Goal: Task Accomplishment & Management: Manage account settings

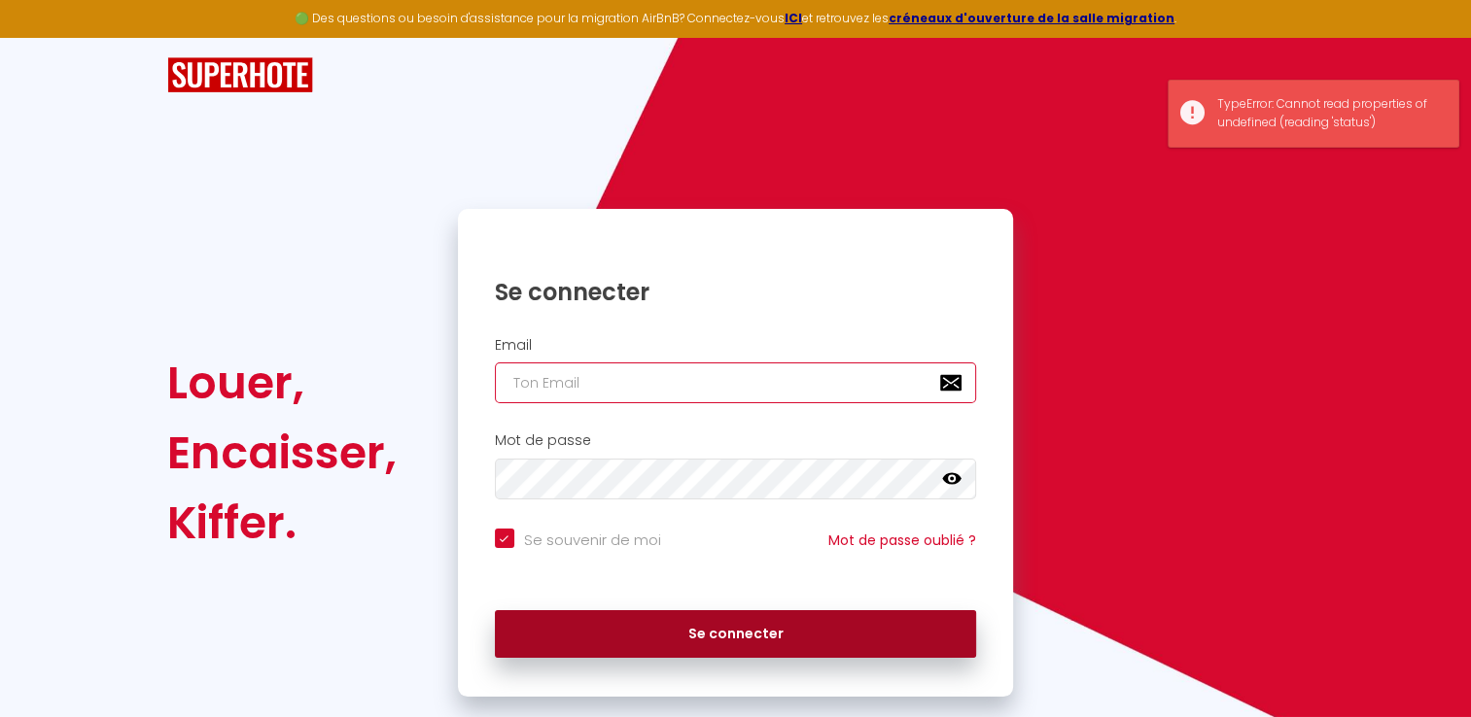
type input "[DOMAIN_NAME][EMAIL_ADDRESS][DOMAIN_NAME]"
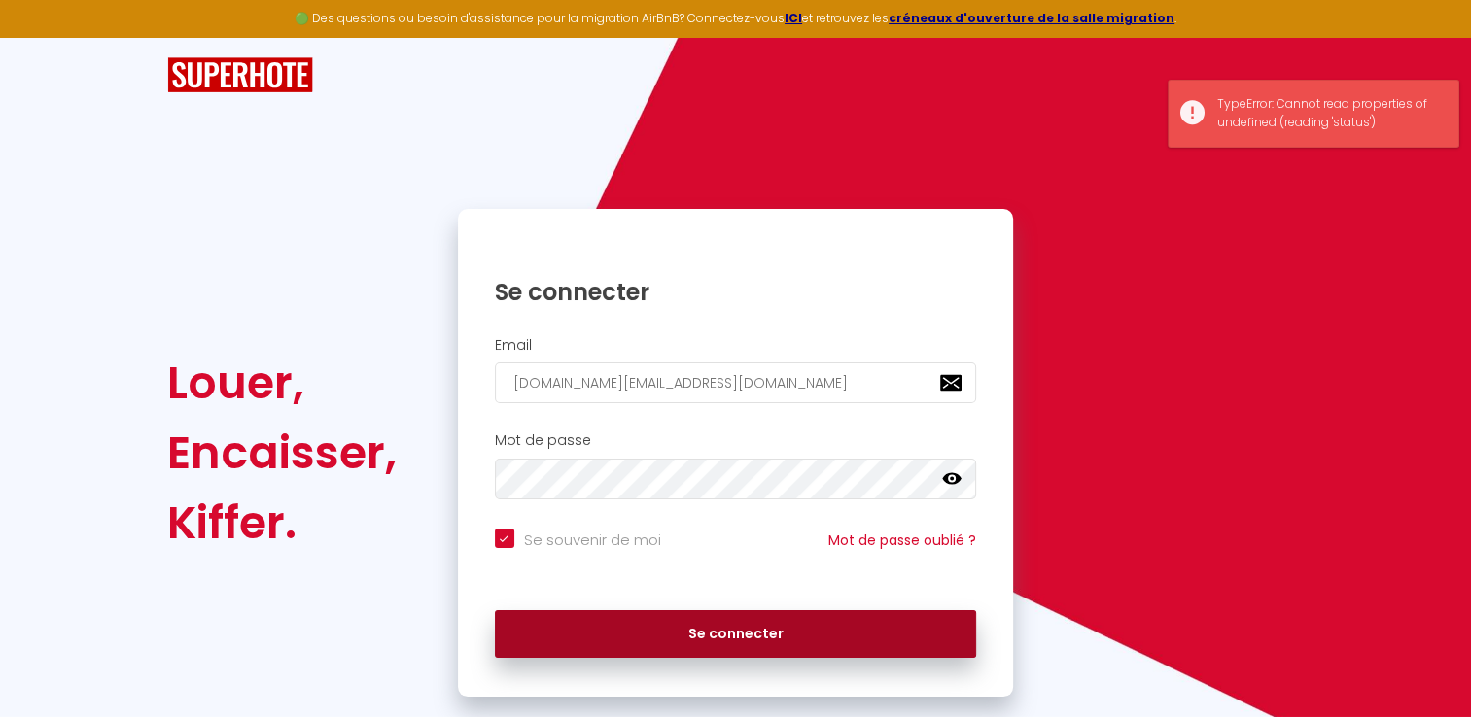
click at [713, 618] on button "Se connecter" at bounding box center [736, 634] width 482 height 49
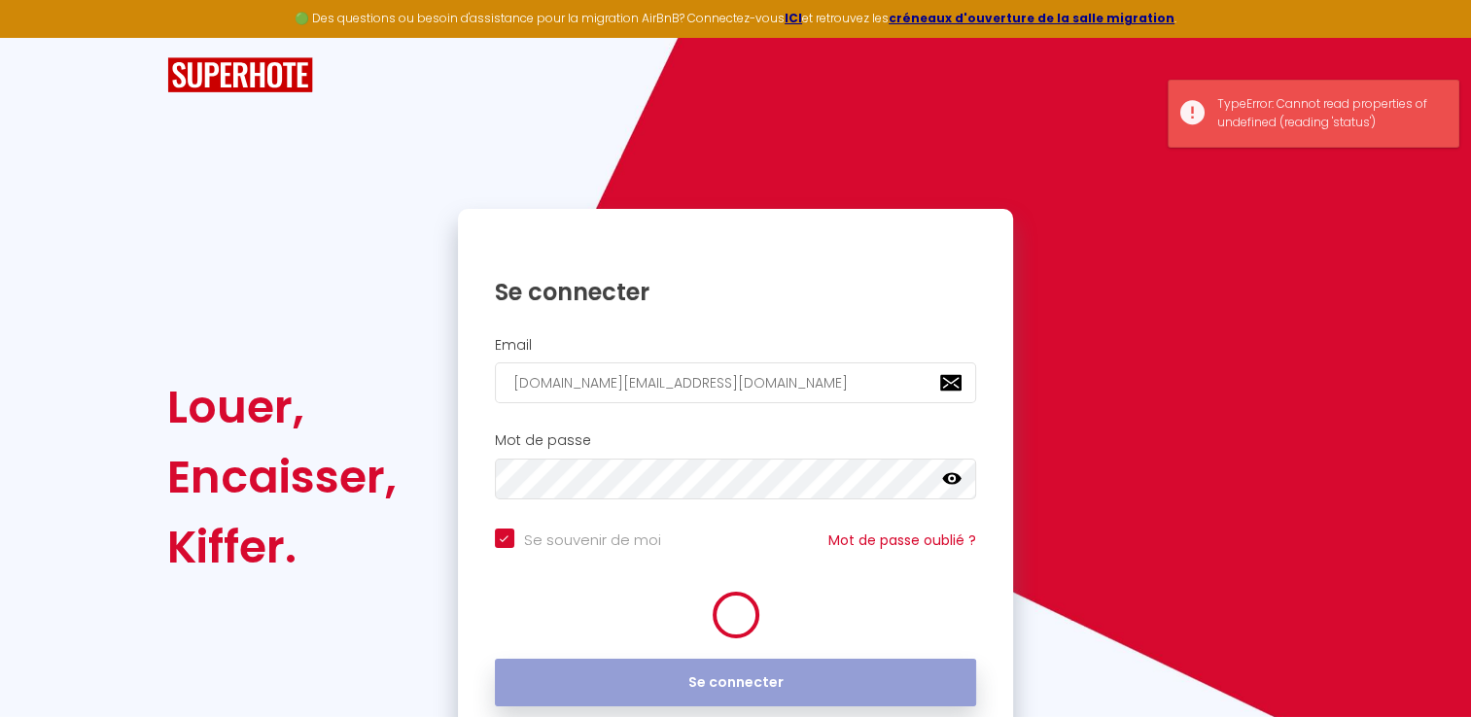
checkbox input "true"
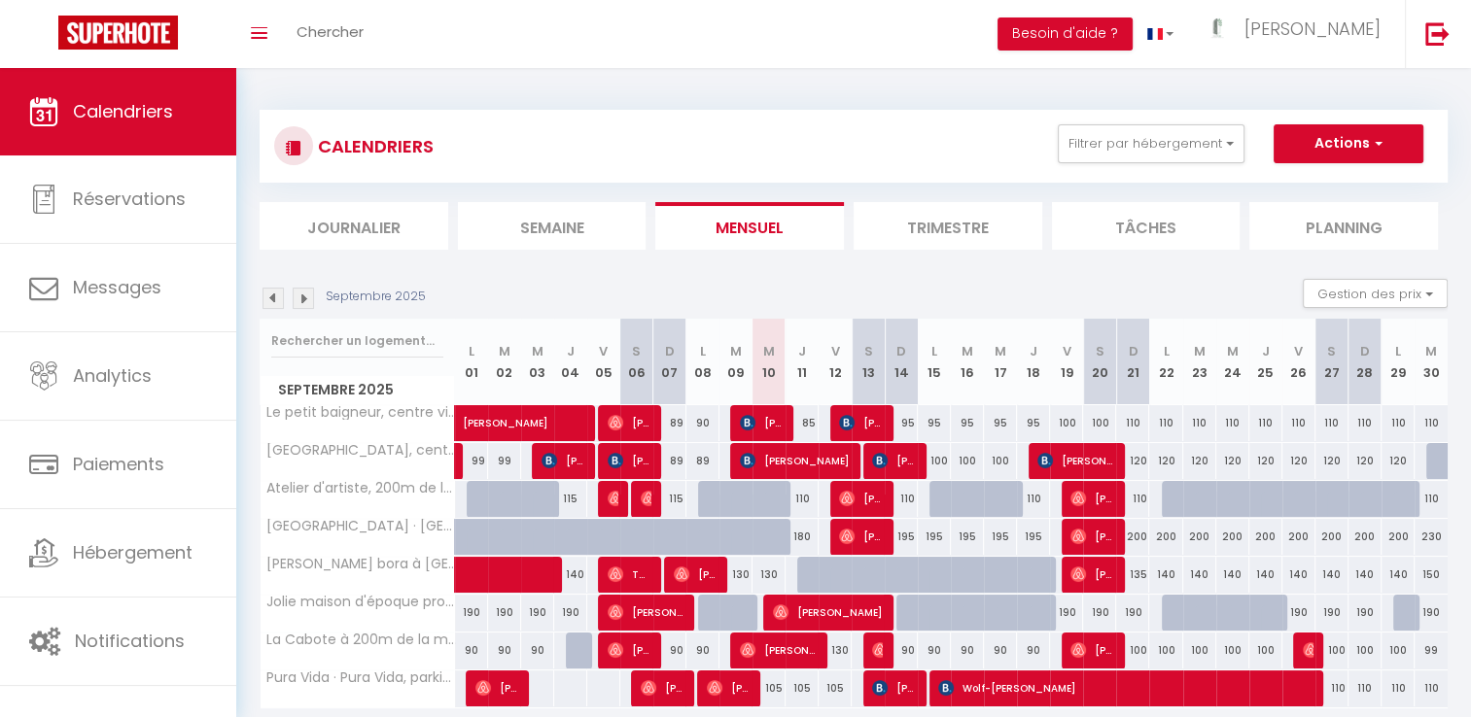
click at [933, 234] on li "Trimestre" at bounding box center [948, 226] width 189 height 48
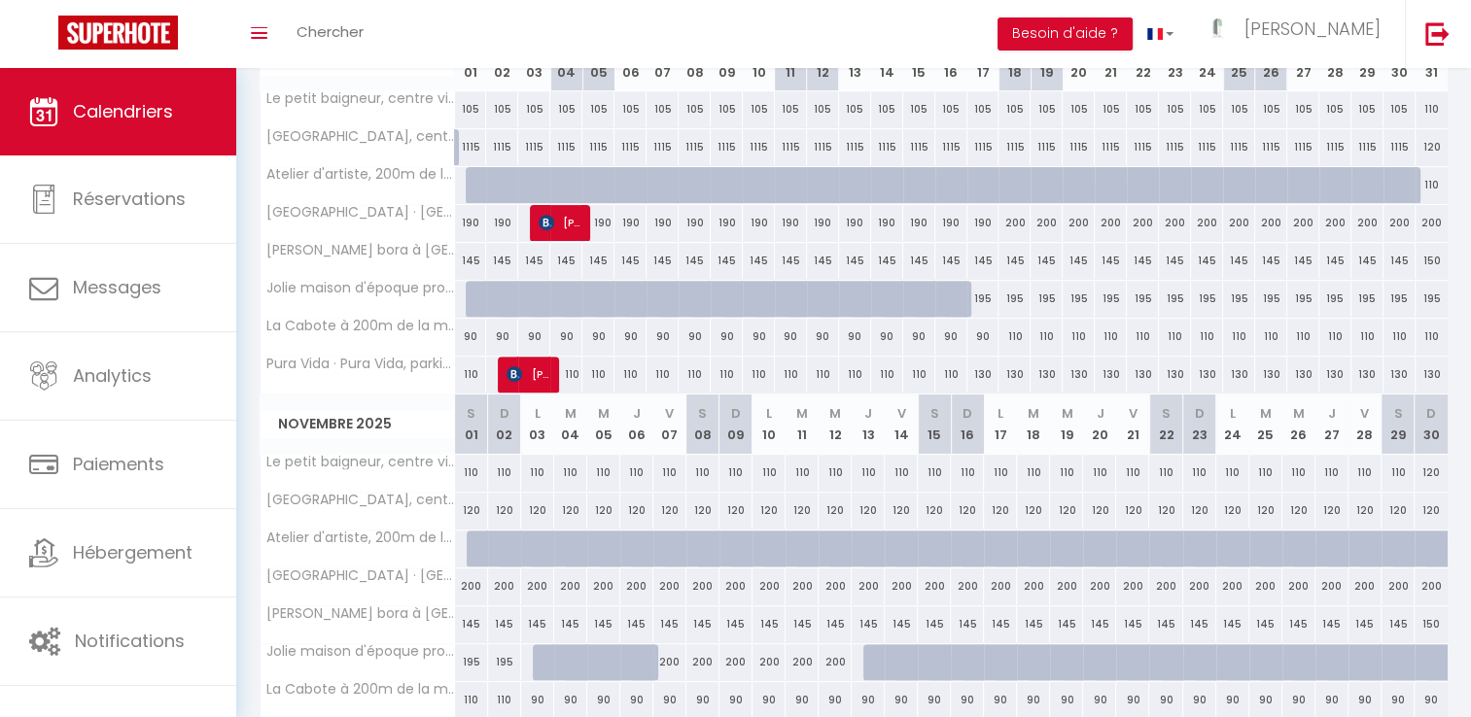
scroll to position [790, 0]
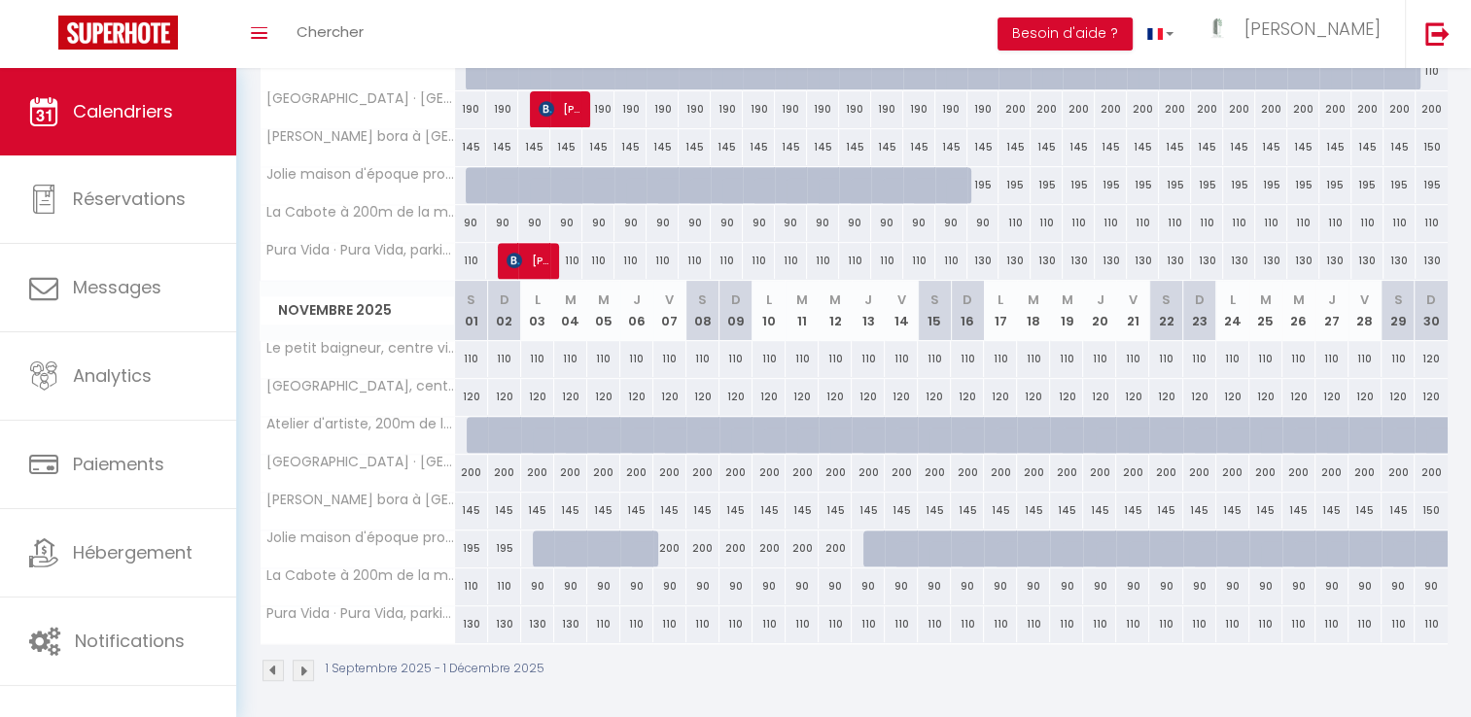
click at [304, 667] on img at bounding box center [303, 670] width 21 height 21
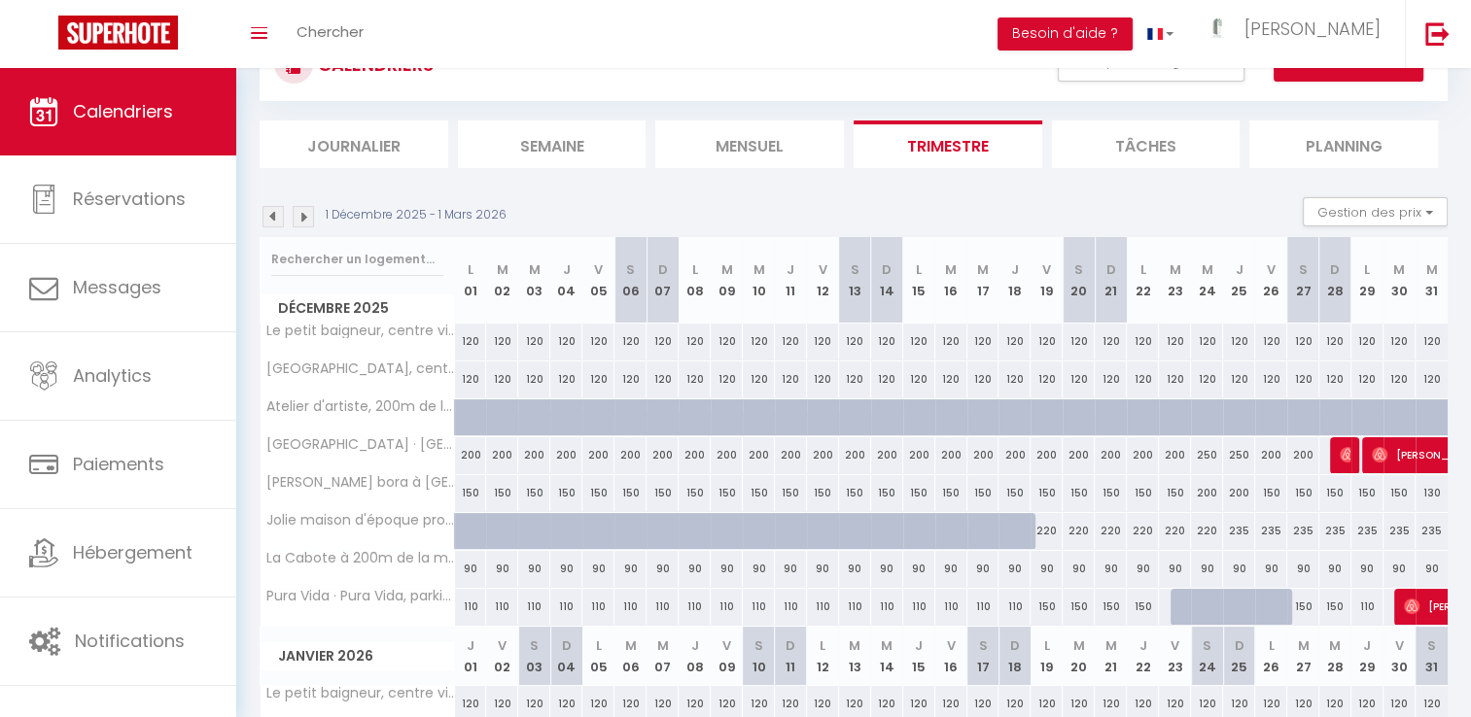
scroll to position [60, 0]
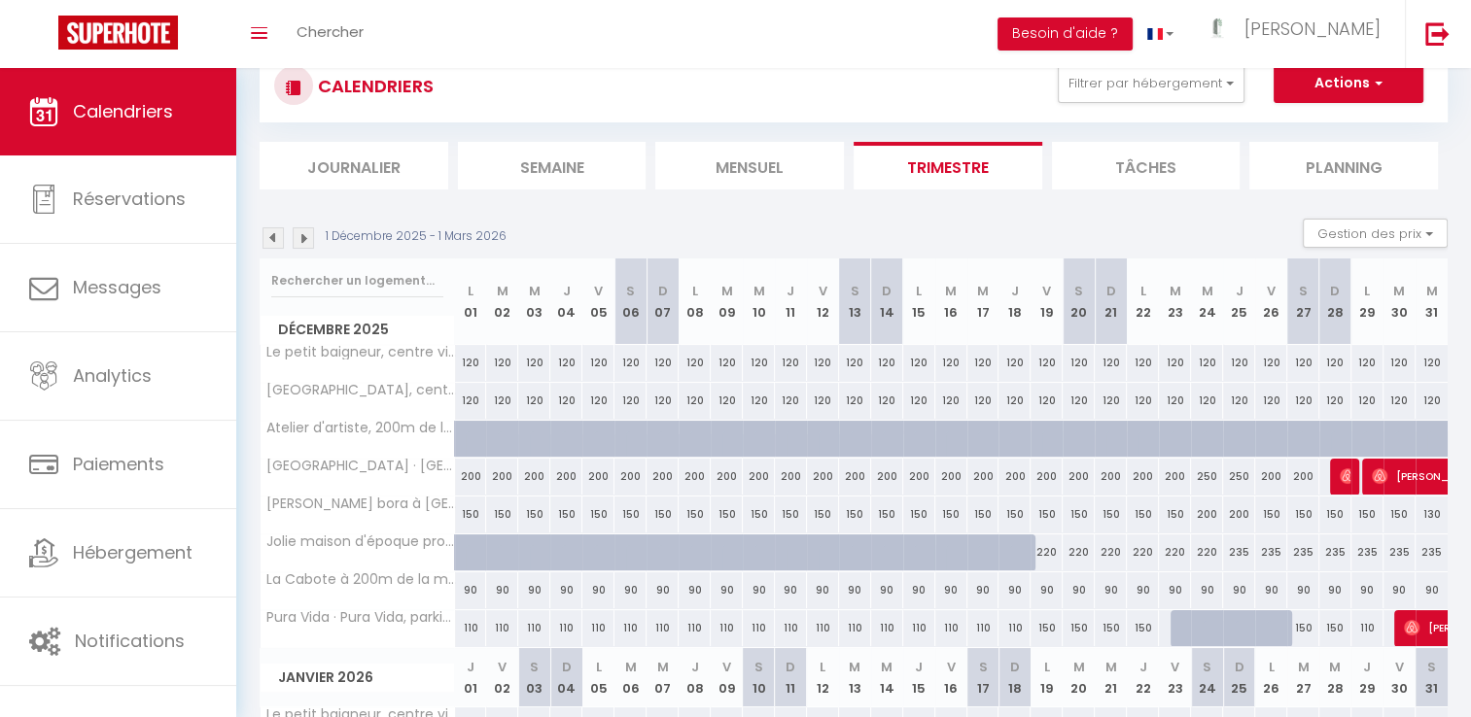
click at [1200, 517] on div "200" at bounding box center [1207, 515] width 32 height 36
type input "200"
type input "Mer 24 Décembre 2025"
type input "Jeu 25 Décembre 2025"
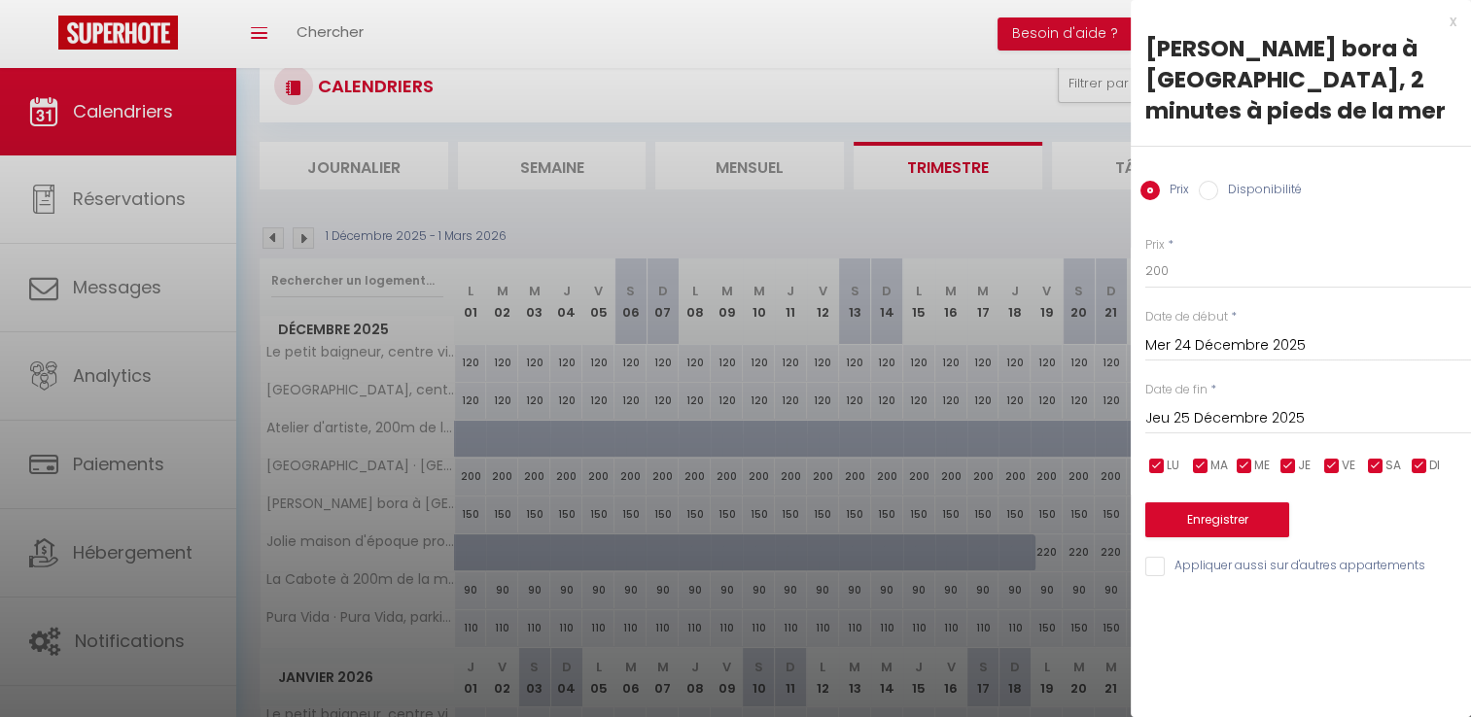
click at [1208, 192] on input "Disponibilité" at bounding box center [1208, 190] width 19 height 19
radio input "true"
radio input "false"
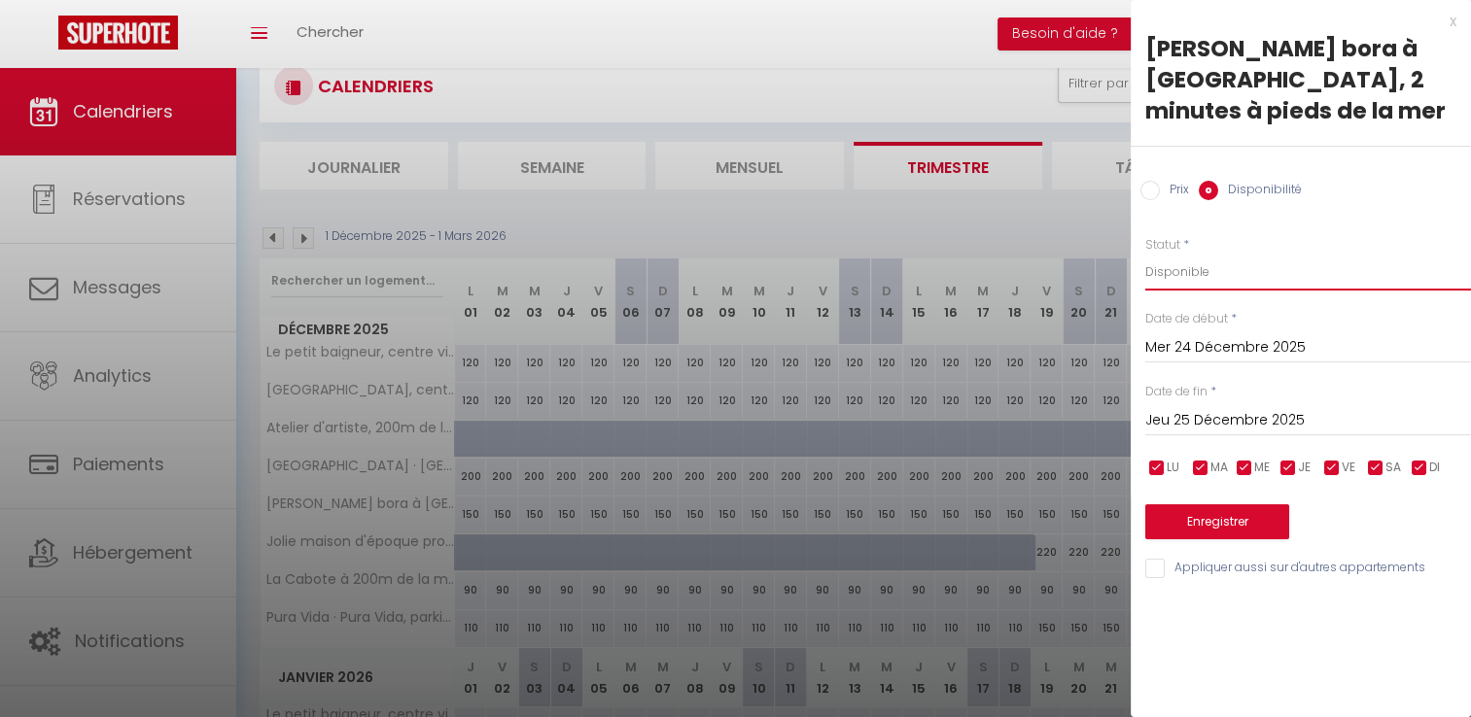
click at [1185, 277] on select "Disponible Indisponible" at bounding box center [1308, 272] width 326 height 37
select select "0"
click at [1145, 254] on select "Disponible Indisponible" at bounding box center [1308, 272] width 326 height 37
click at [1178, 413] on input "Jeu 25 Décembre 2025" at bounding box center [1308, 420] width 326 height 25
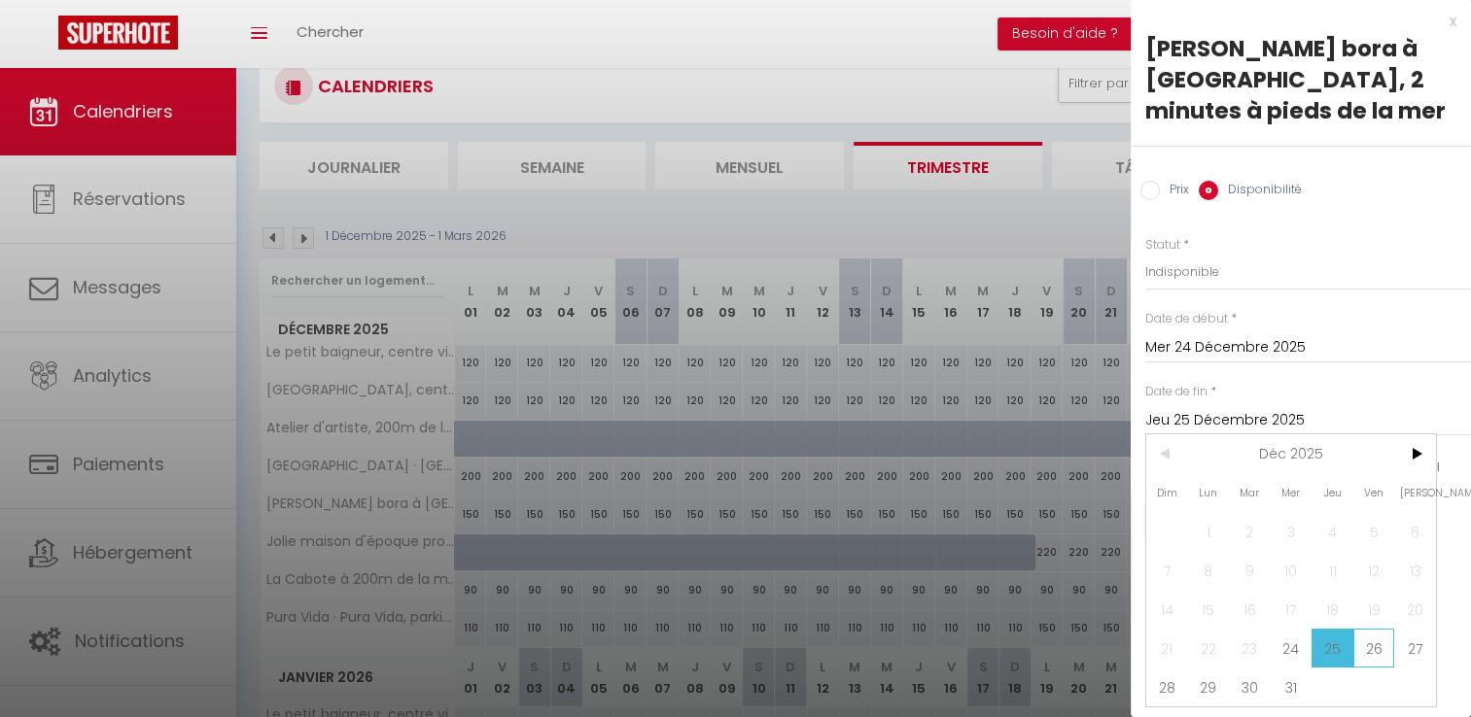
click at [1377, 645] on span "26" at bounding box center [1374, 648] width 42 height 39
type input "Ven 26 Décembre 2025"
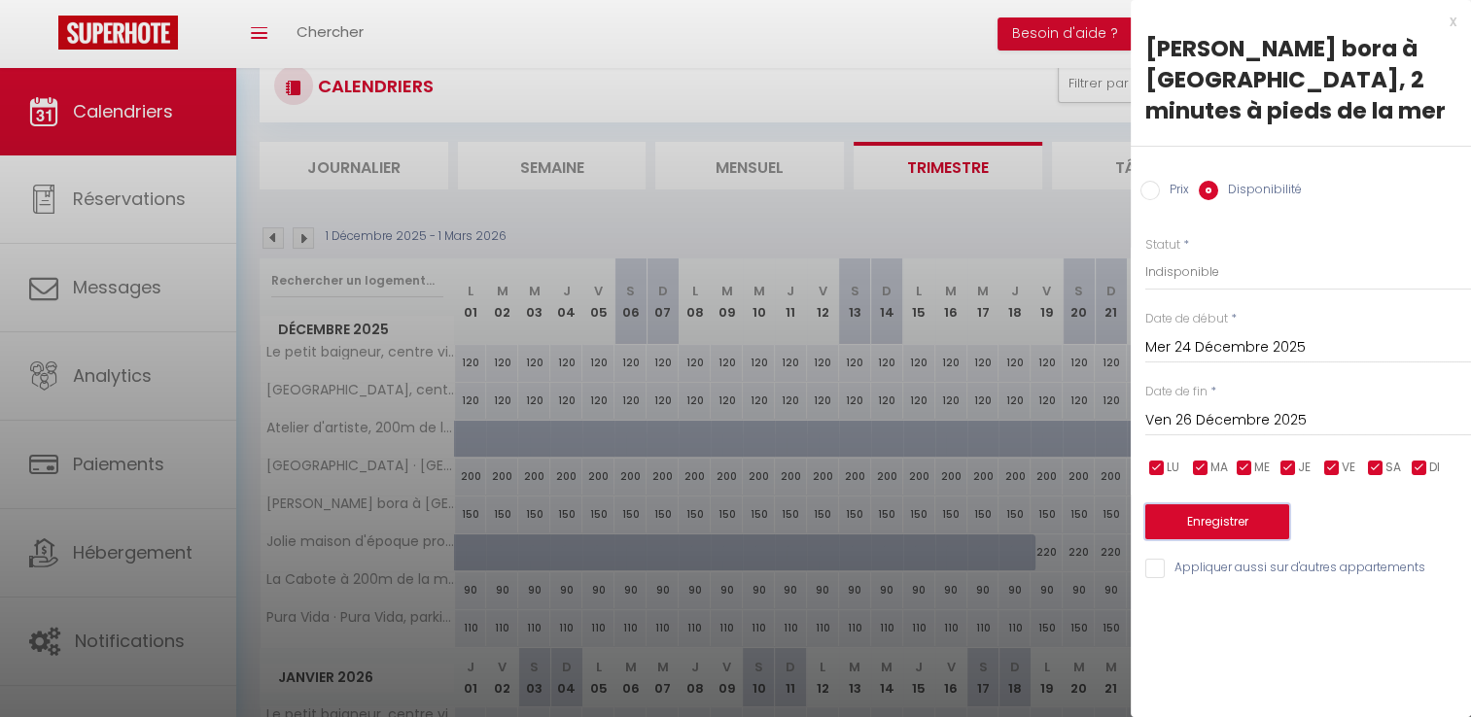
click at [1233, 521] on button "Enregistrer" at bounding box center [1217, 522] width 144 height 35
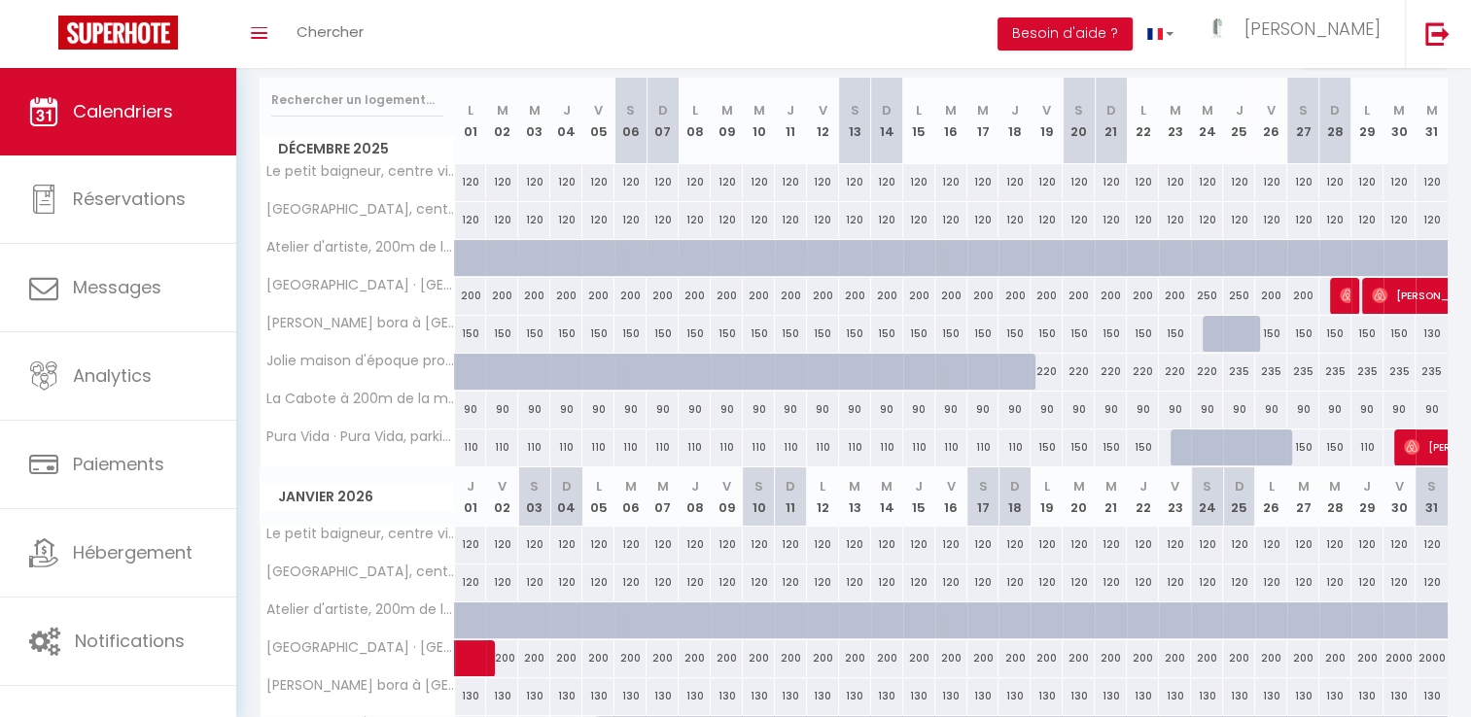
scroll to position [241, 0]
click at [1202, 401] on div "90" at bounding box center [1207, 410] width 32 height 36
select select "1"
type input "Mer 24 Décembre 2025"
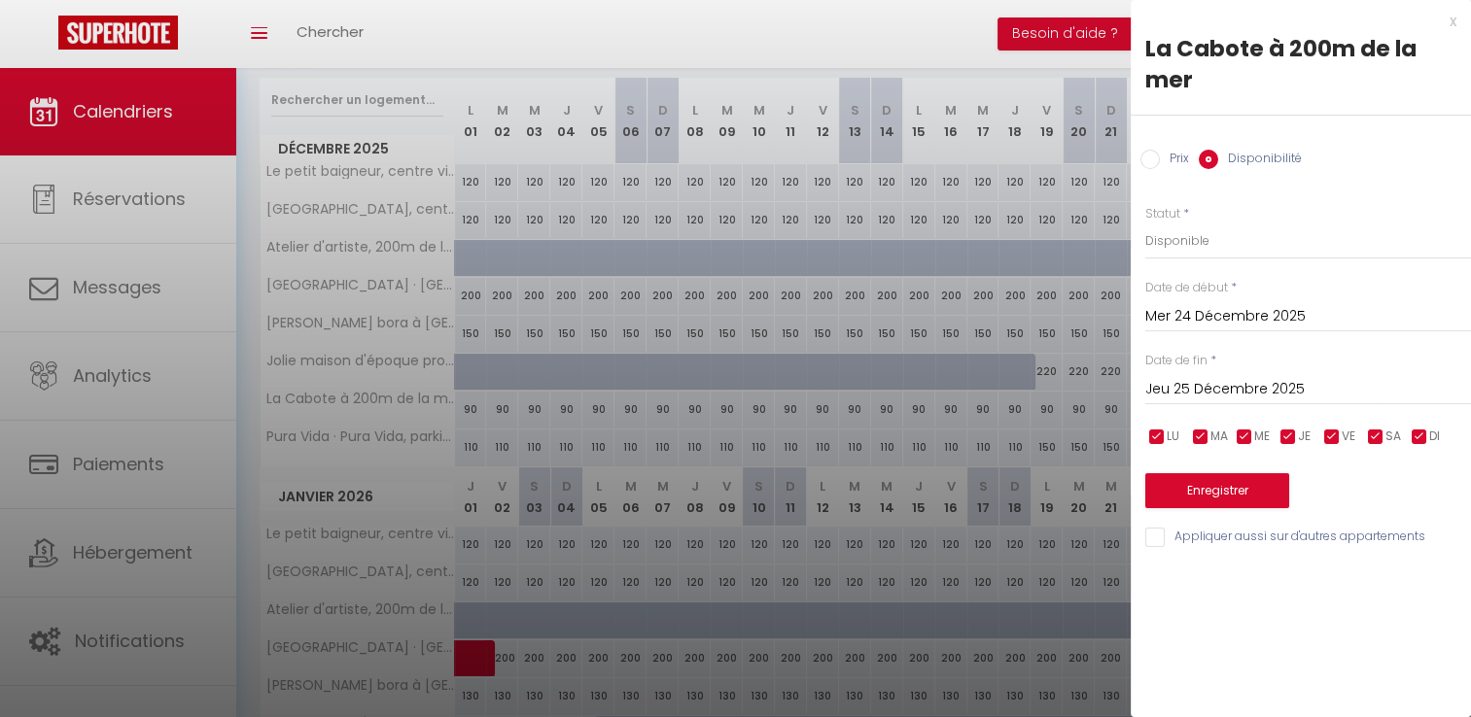
click at [1225, 391] on input "Jeu 25 Décembre 2025" at bounding box center [1308, 389] width 326 height 25
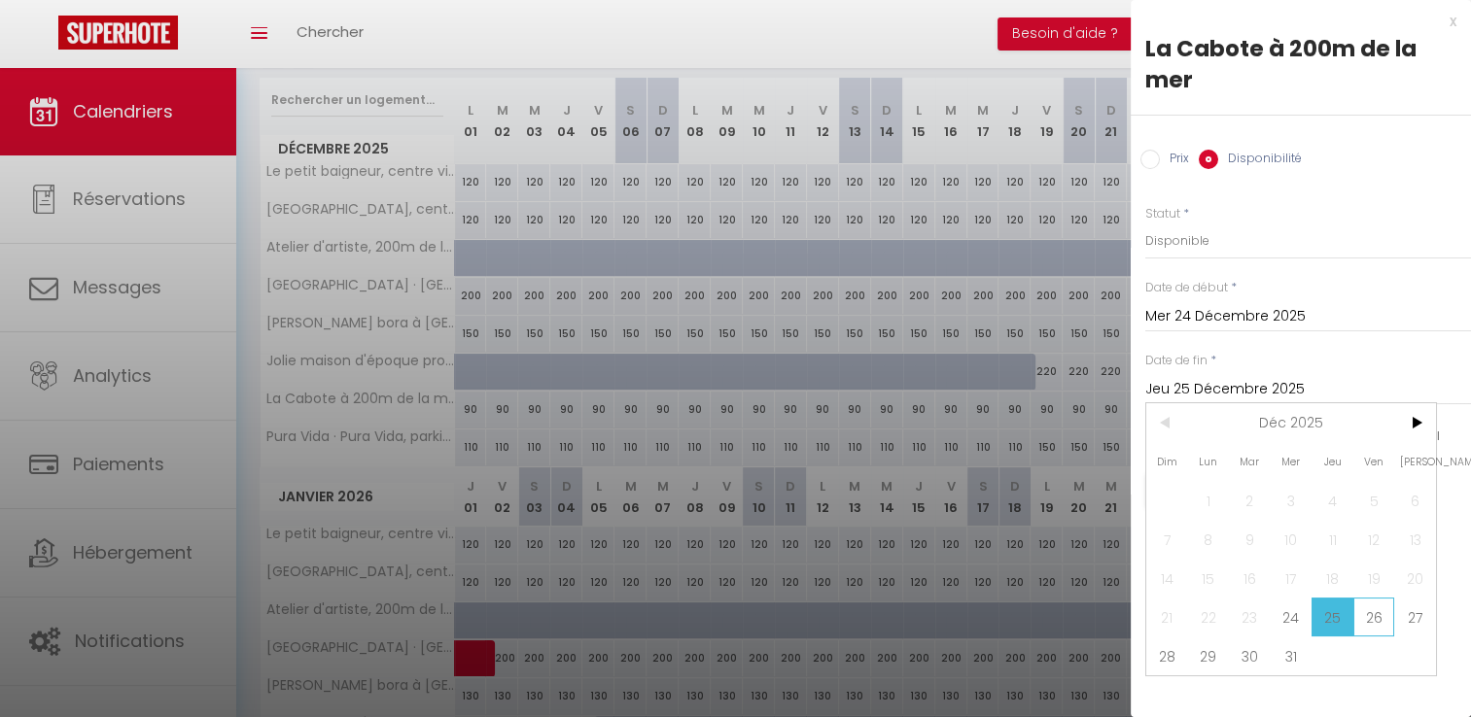
click at [1382, 614] on span "26" at bounding box center [1374, 617] width 42 height 39
type input "Ven 26 Décembre 2025"
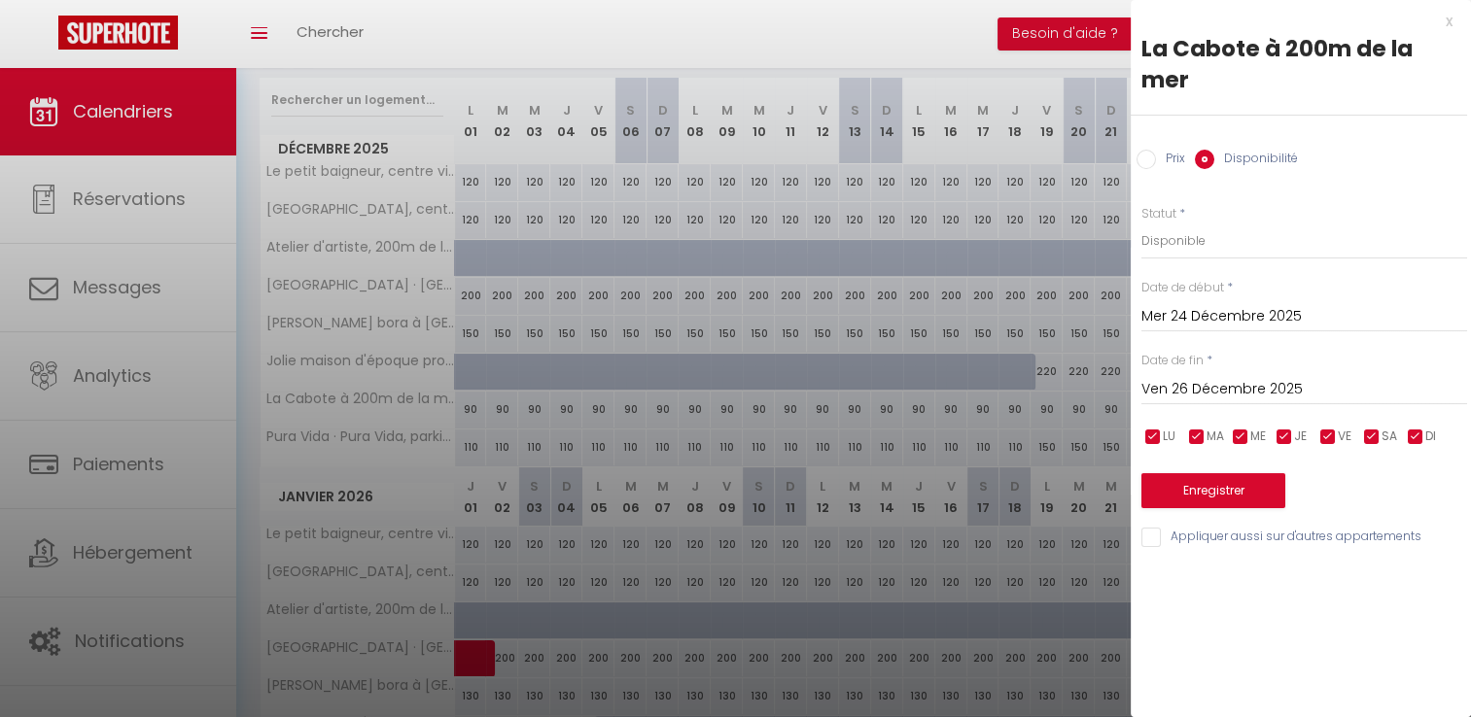
scroll to position [0, 0]
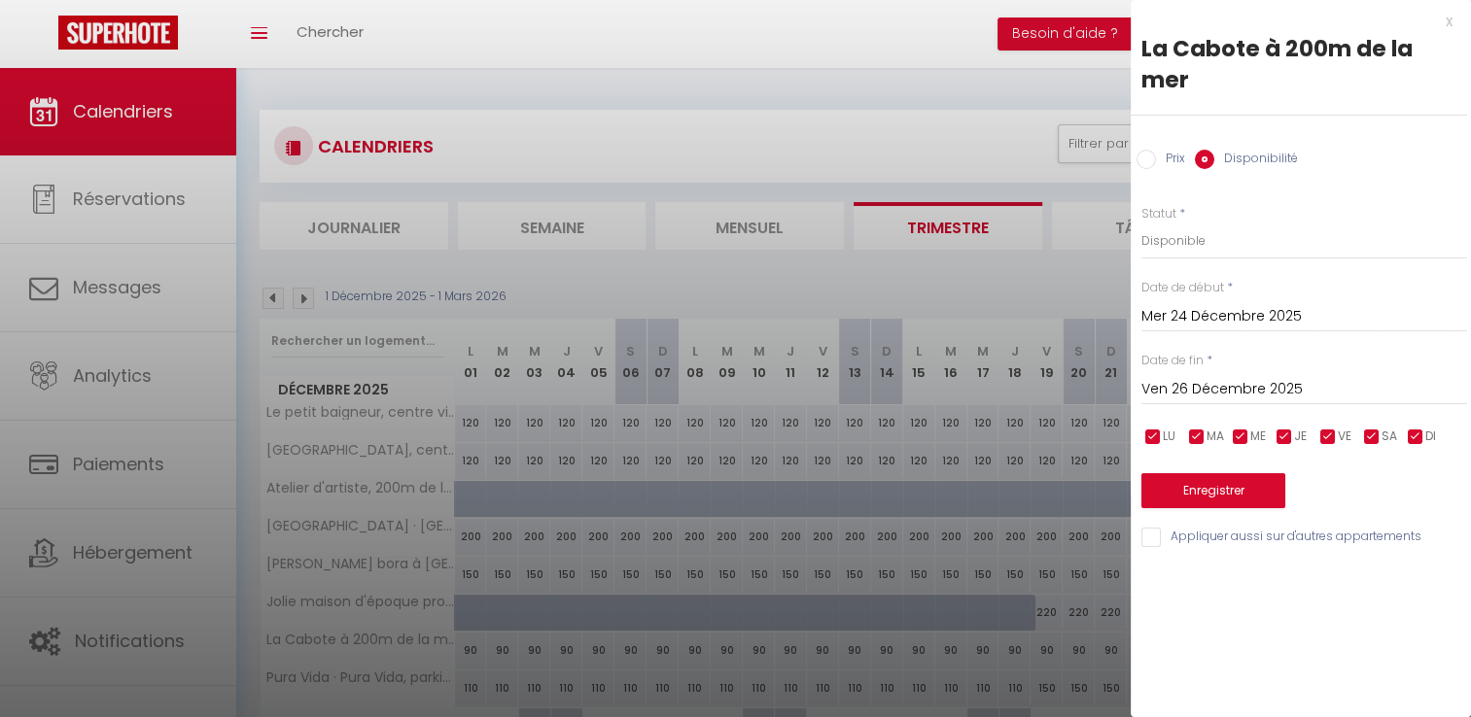
click at [1140, 164] on input "Prix" at bounding box center [1145, 159] width 19 height 19
radio input "true"
radio input "false"
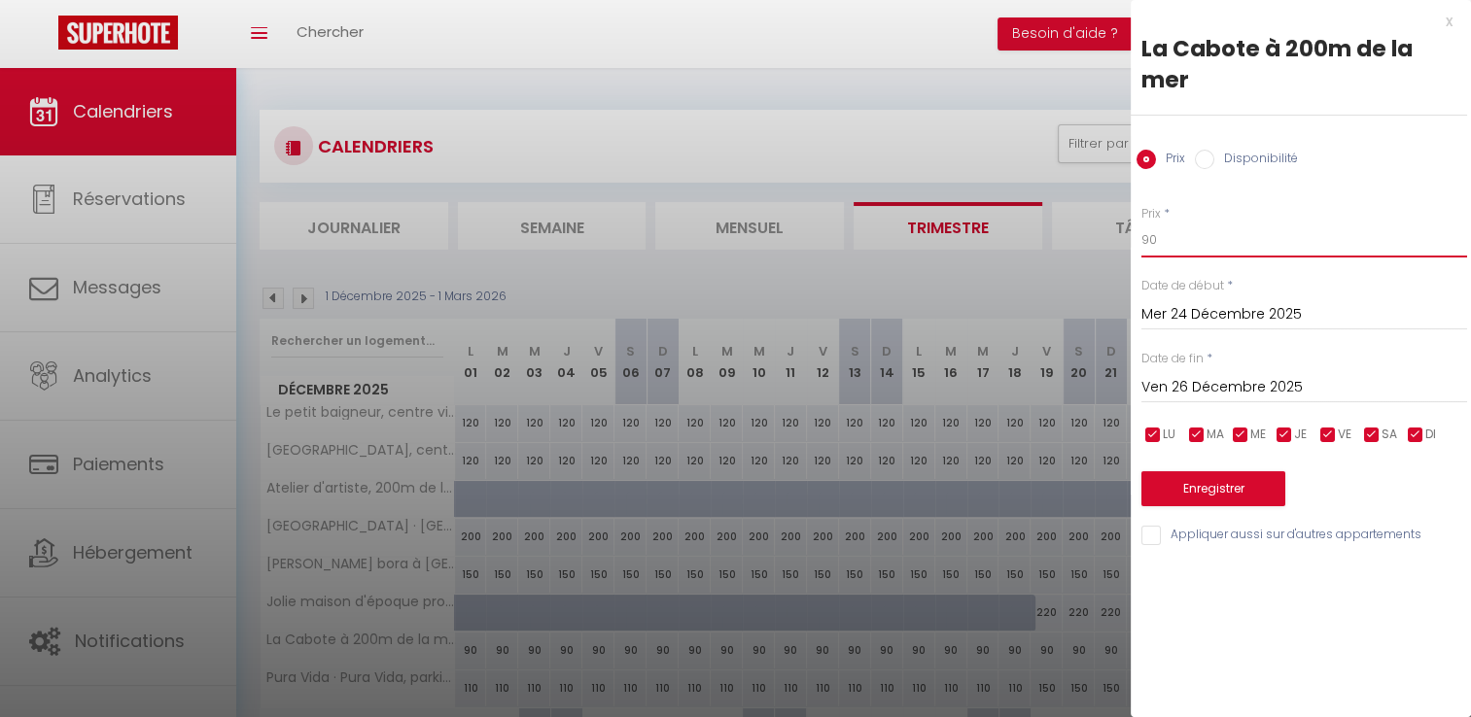
click at [1170, 231] on input "90" at bounding box center [1304, 240] width 326 height 35
type input "9"
type input "120"
click at [1228, 486] on button "Enregistrer" at bounding box center [1213, 488] width 144 height 35
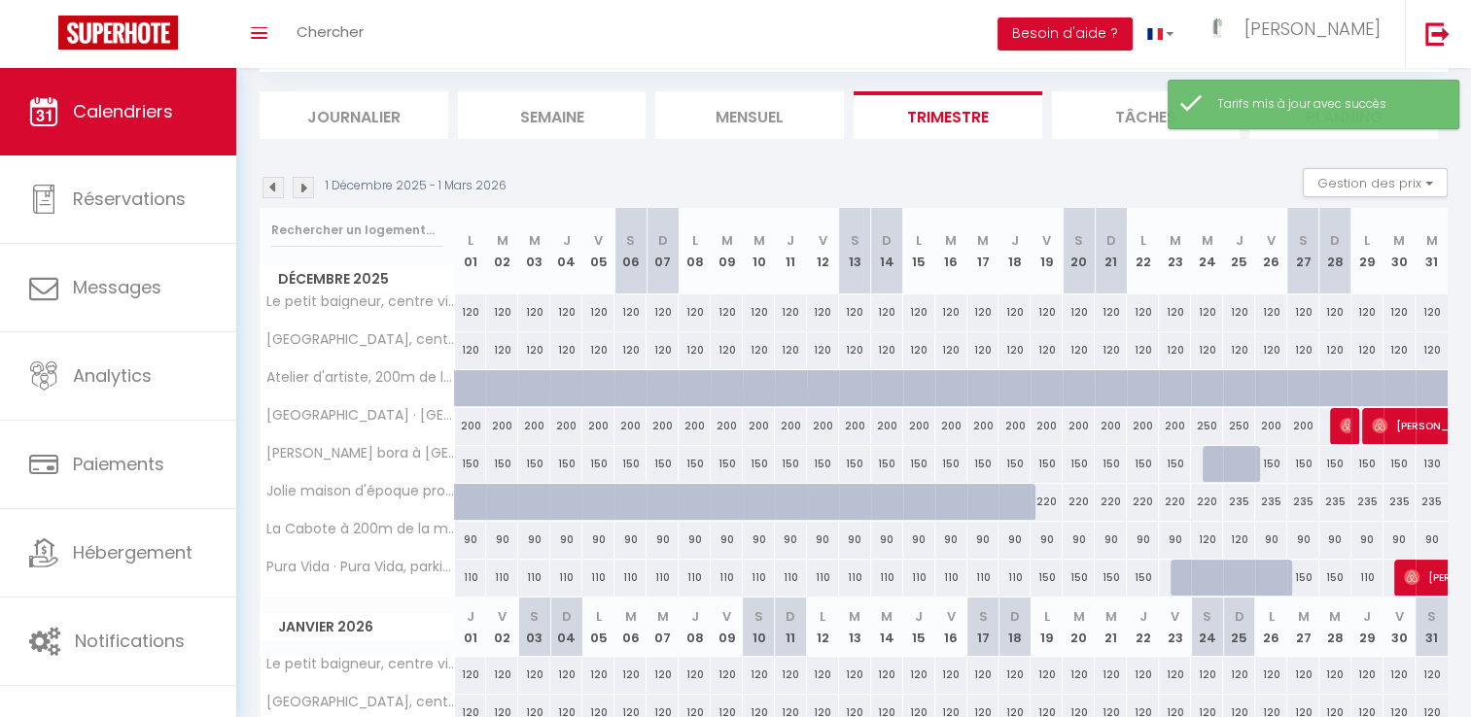
scroll to position [109, 0]
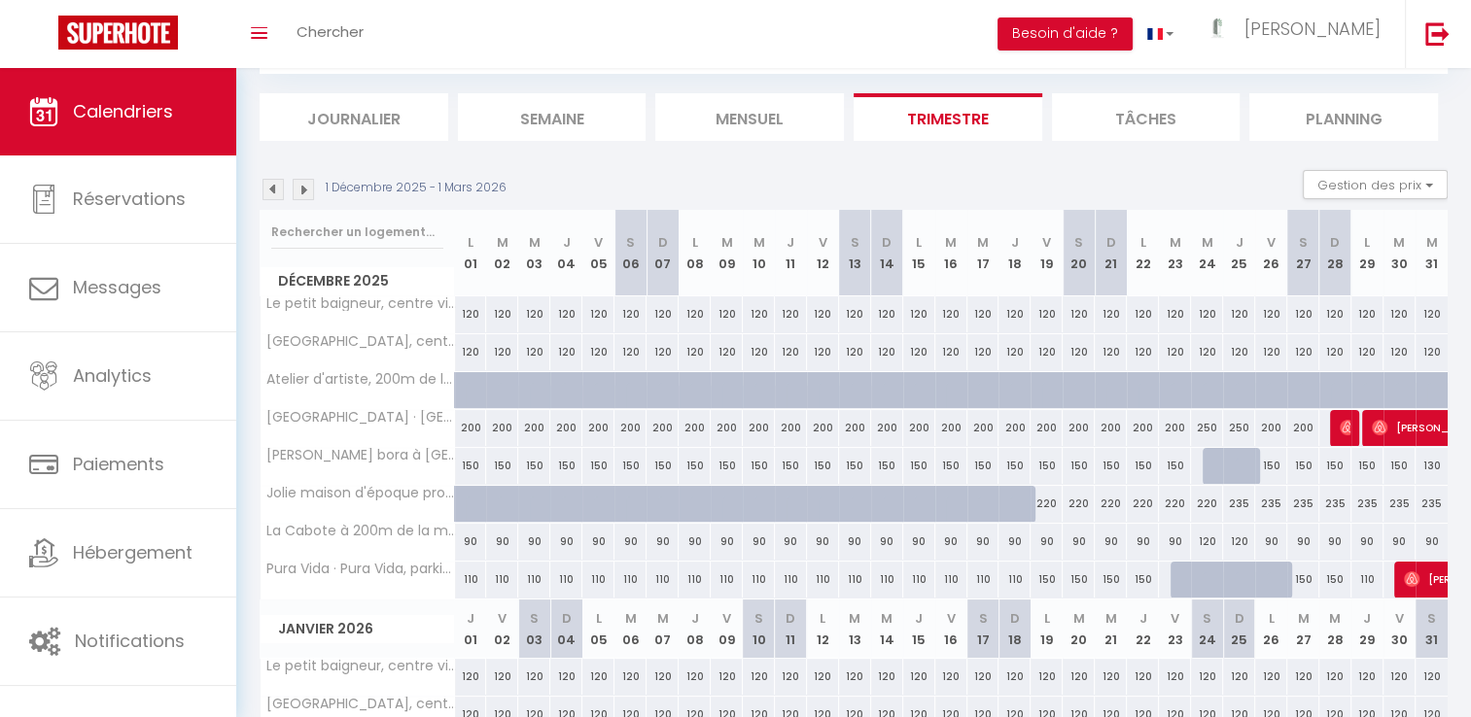
click at [1203, 317] on div "120" at bounding box center [1207, 314] width 32 height 36
type input "120"
type input "Mer 24 Décembre 2025"
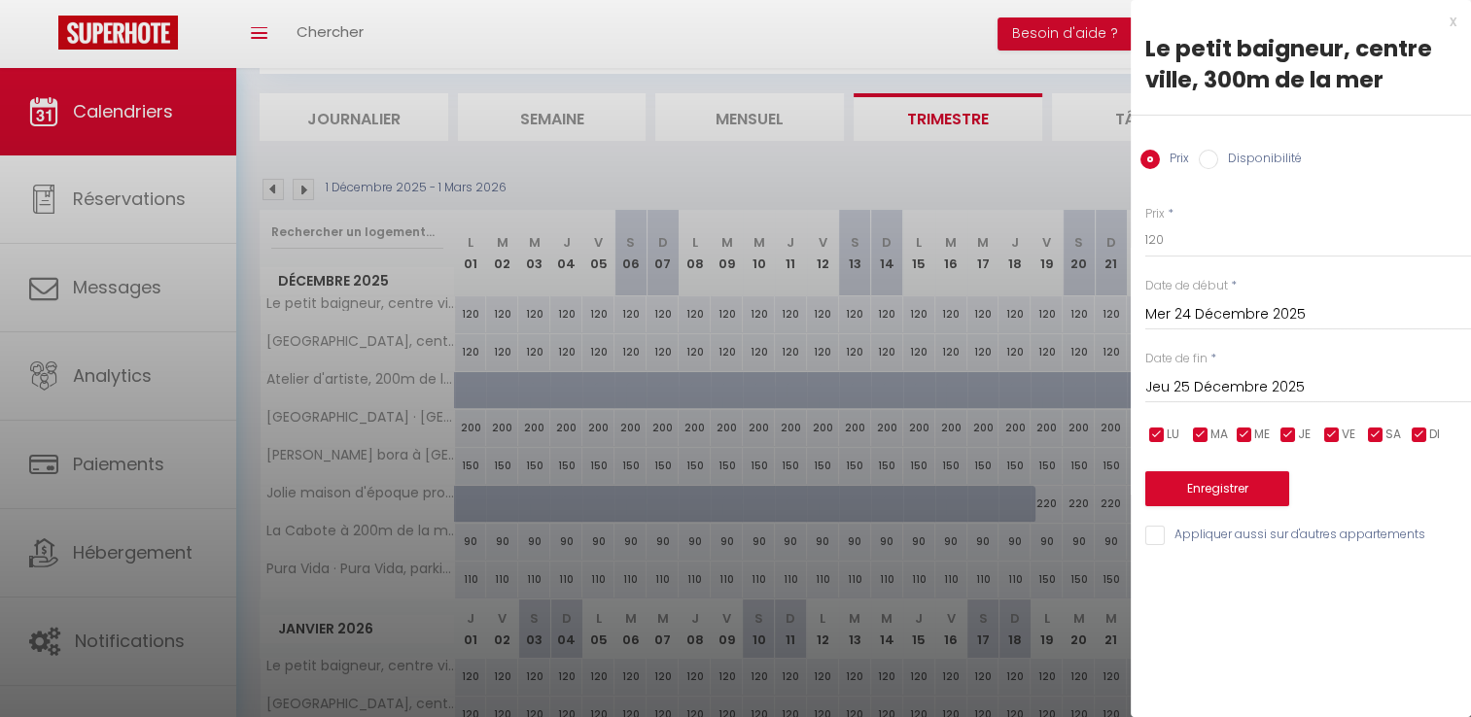
click at [1205, 372] on div "[DATE] < [DATE] > Dim Lun Mar Mer Jeu Ven Sam 1 2 3 4 5 6 7 8 9 10 11 12 13 14 …" at bounding box center [1308, 385] width 326 height 35
click at [1209, 398] on input "Jeu 25 Décembre 2025" at bounding box center [1308, 387] width 326 height 25
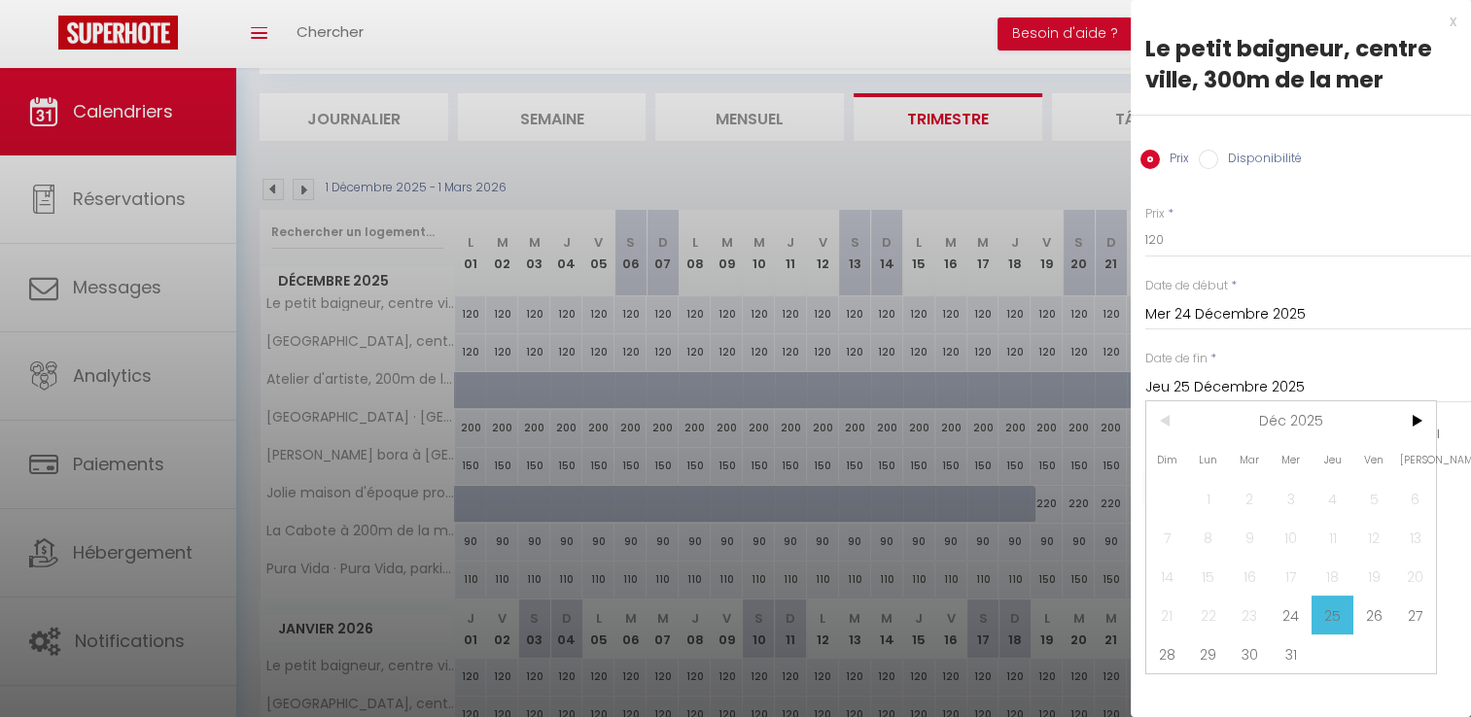
click at [1357, 593] on span "19" at bounding box center [1374, 576] width 42 height 39
click at [1365, 610] on span "26" at bounding box center [1374, 615] width 42 height 39
type input "Ven 26 Décembre 2025"
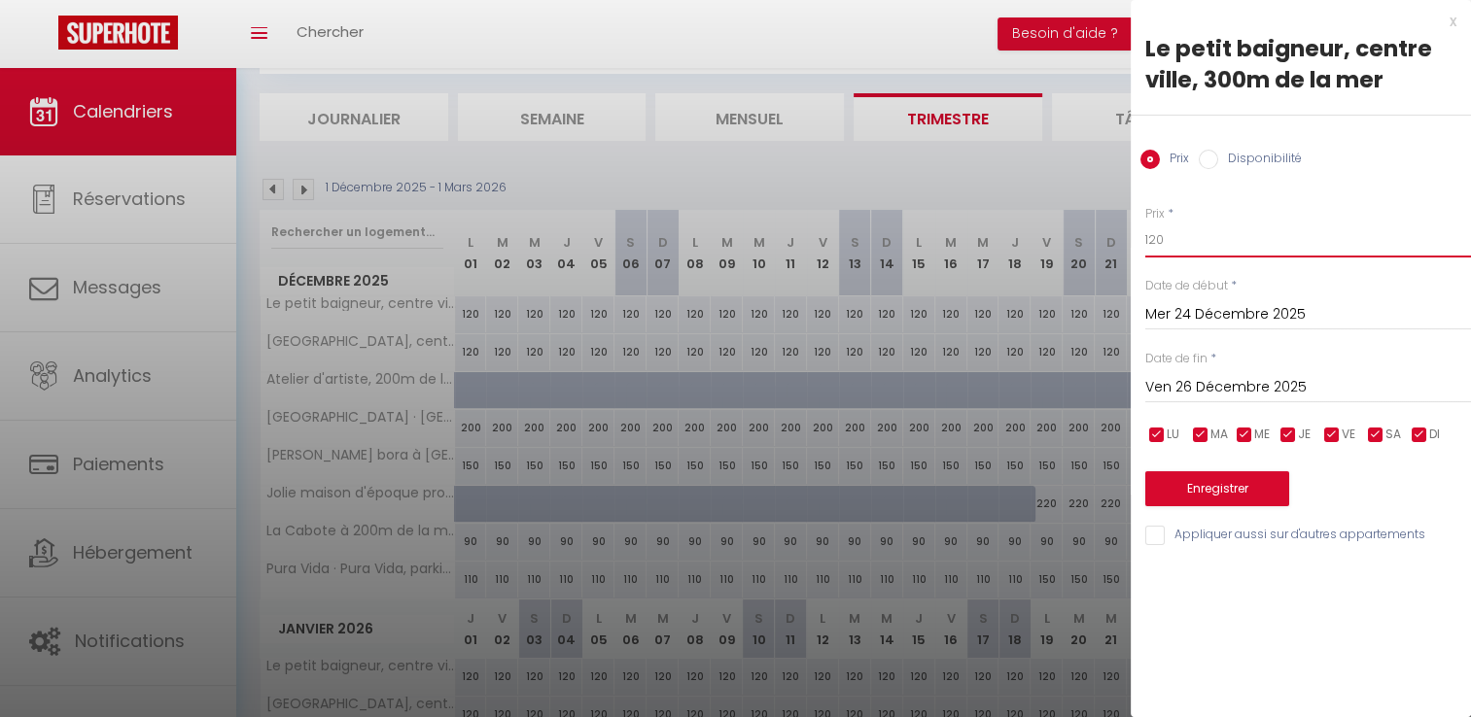
click at [1183, 232] on input "120" at bounding box center [1308, 240] width 326 height 35
type input "150"
click at [1235, 480] on button "Enregistrer" at bounding box center [1217, 488] width 144 height 35
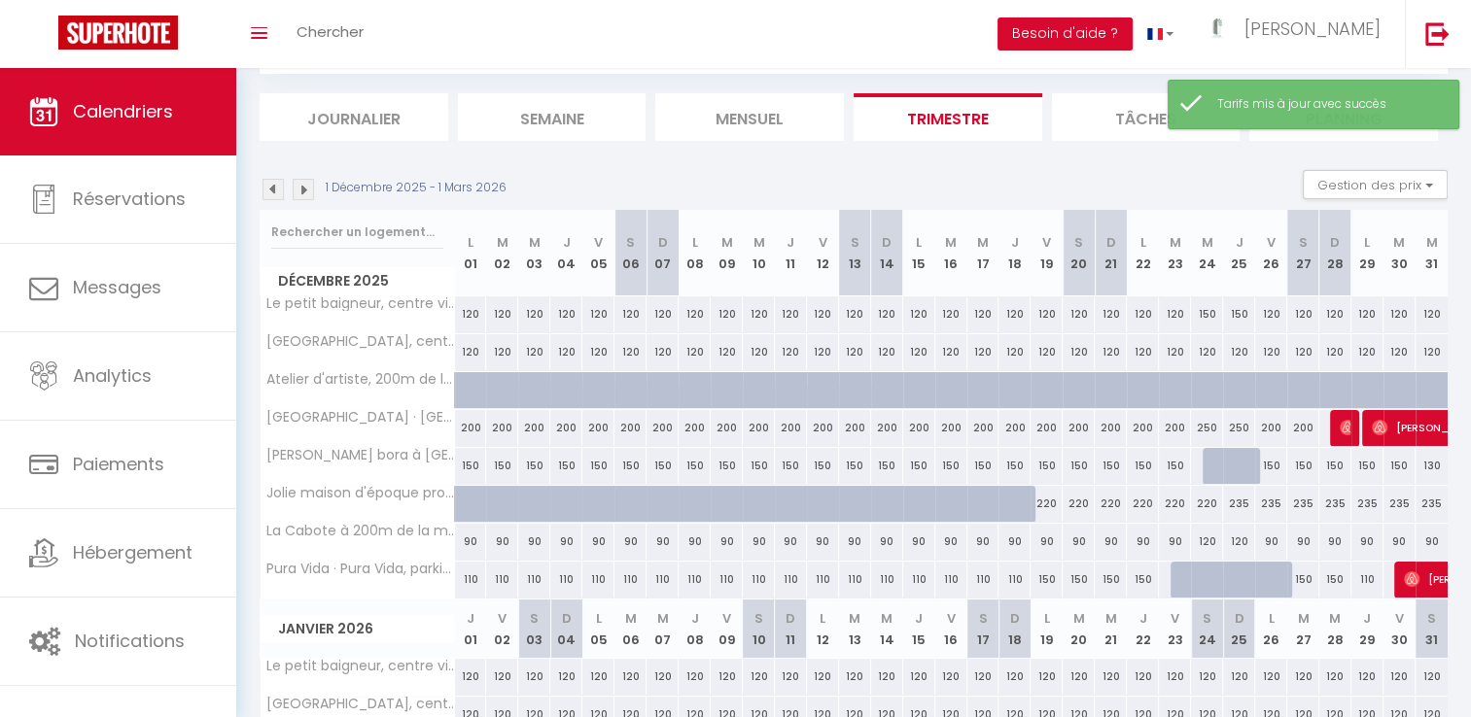
click at [1207, 352] on div "120" at bounding box center [1207, 352] width 32 height 36
type input "120"
type input "Mer 24 Décembre 2025"
type input "Jeu 25 Décembre 2025"
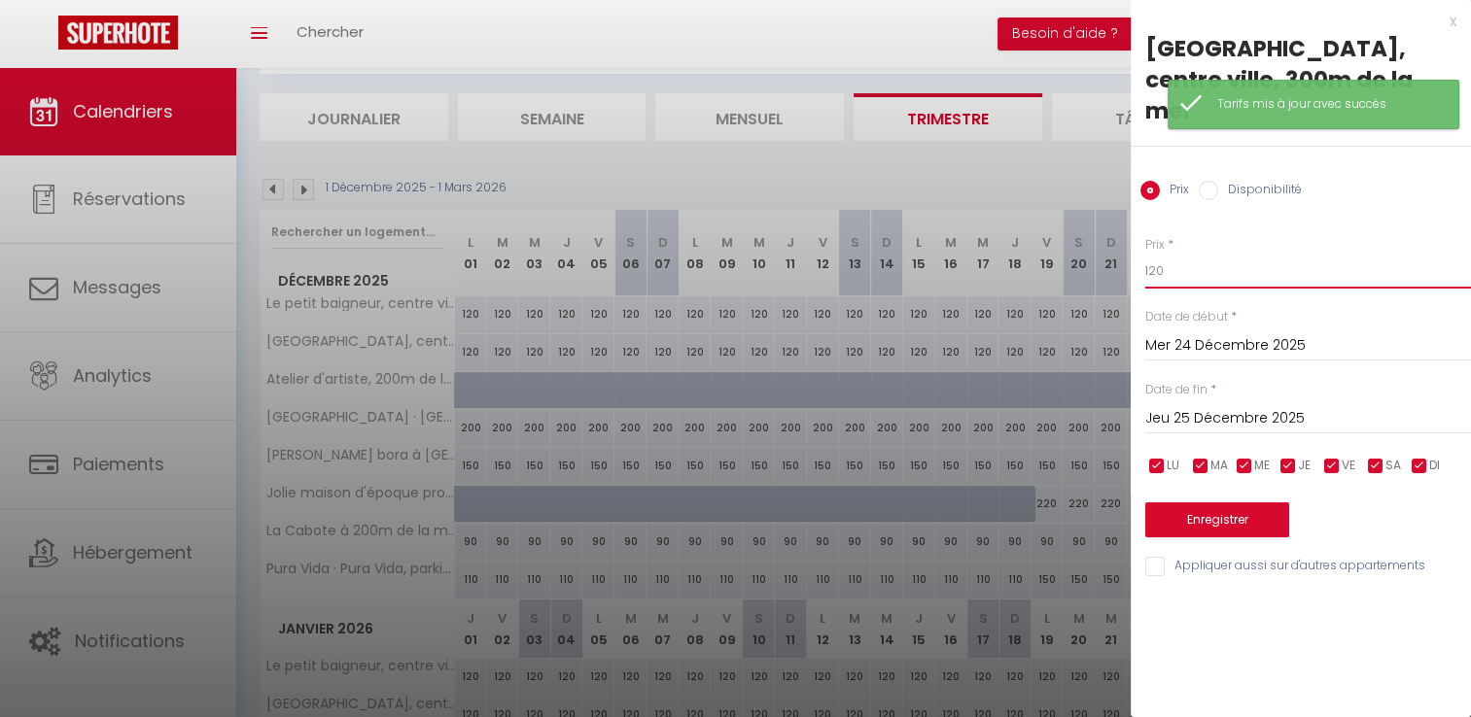
click at [1178, 254] on input "120" at bounding box center [1308, 271] width 326 height 35
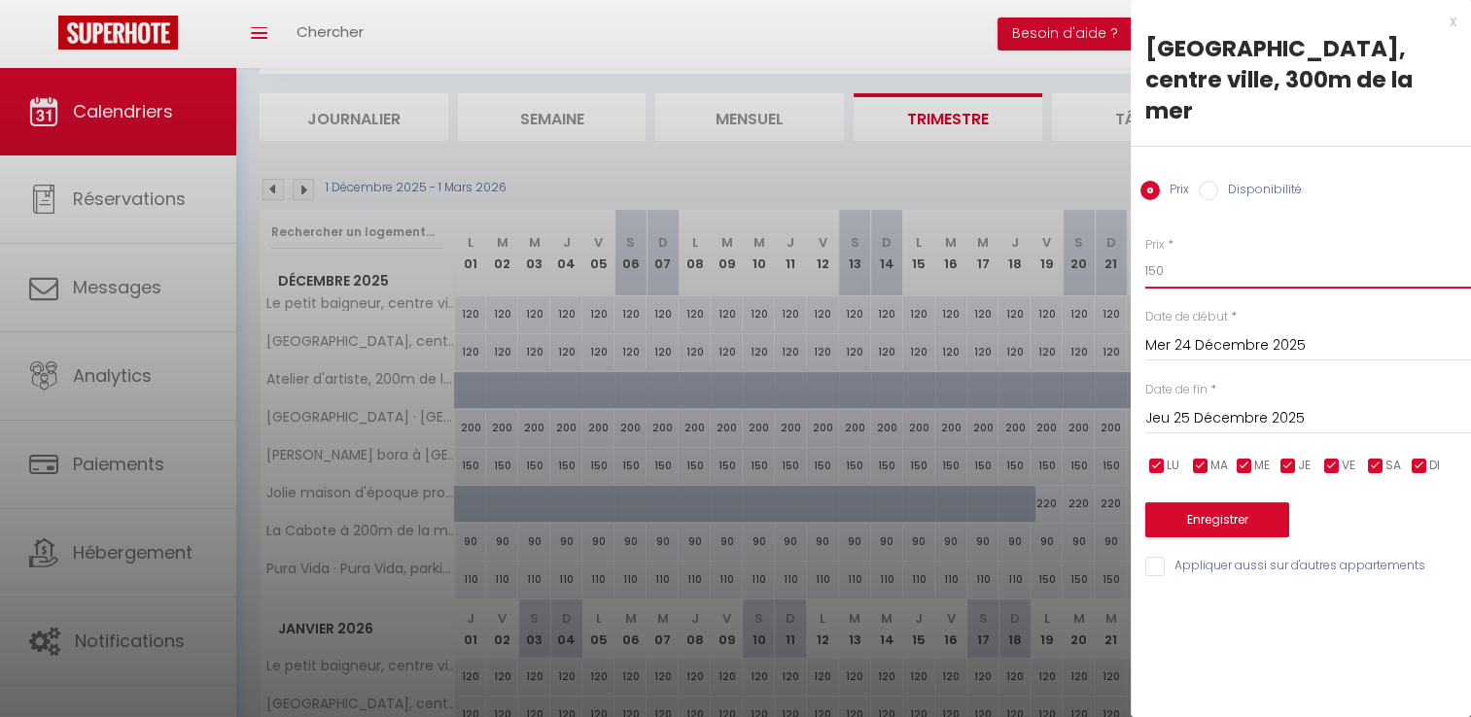
type input "150"
click at [1222, 406] on input "Jeu 25 Décembre 2025" at bounding box center [1308, 418] width 326 height 25
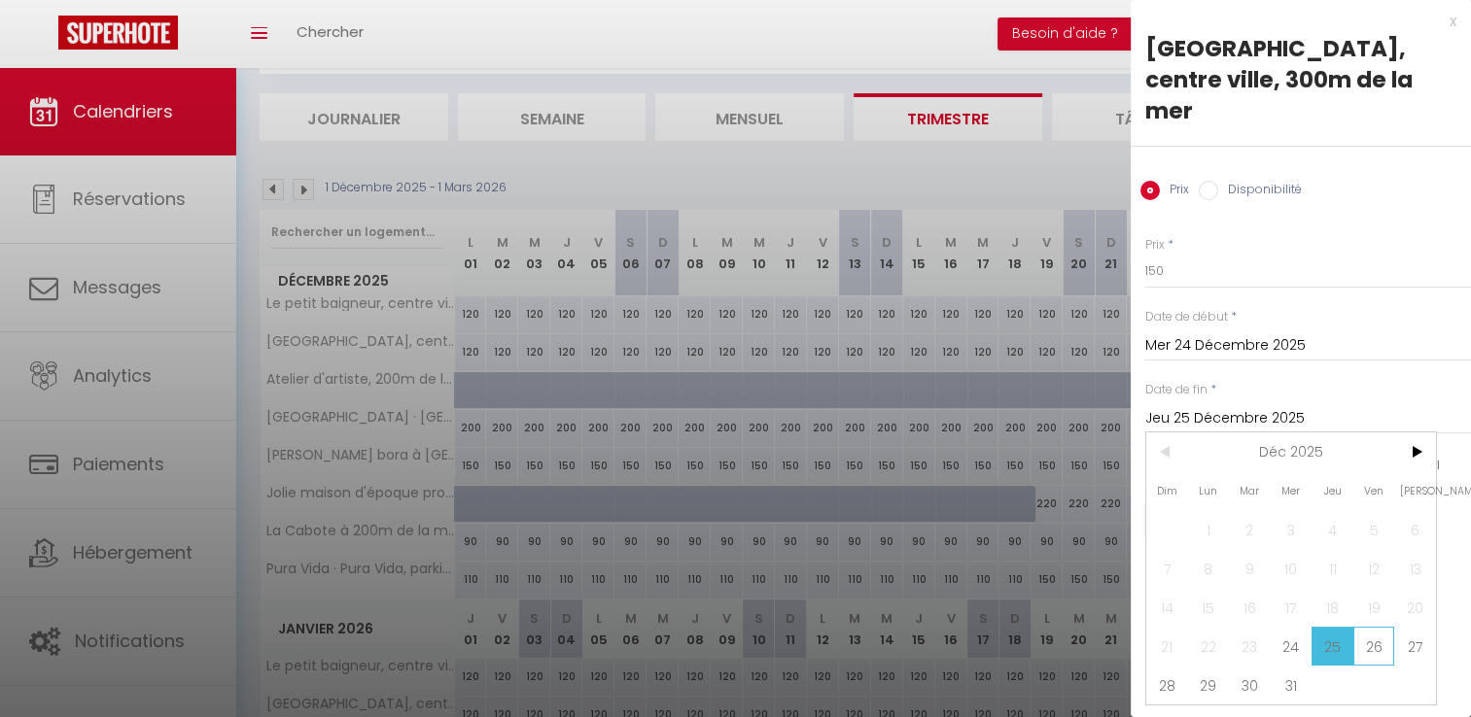
click at [1378, 627] on span "26" at bounding box center [1374, 646] width 42 height 39
type input "Ven 26 Décembre 2025"
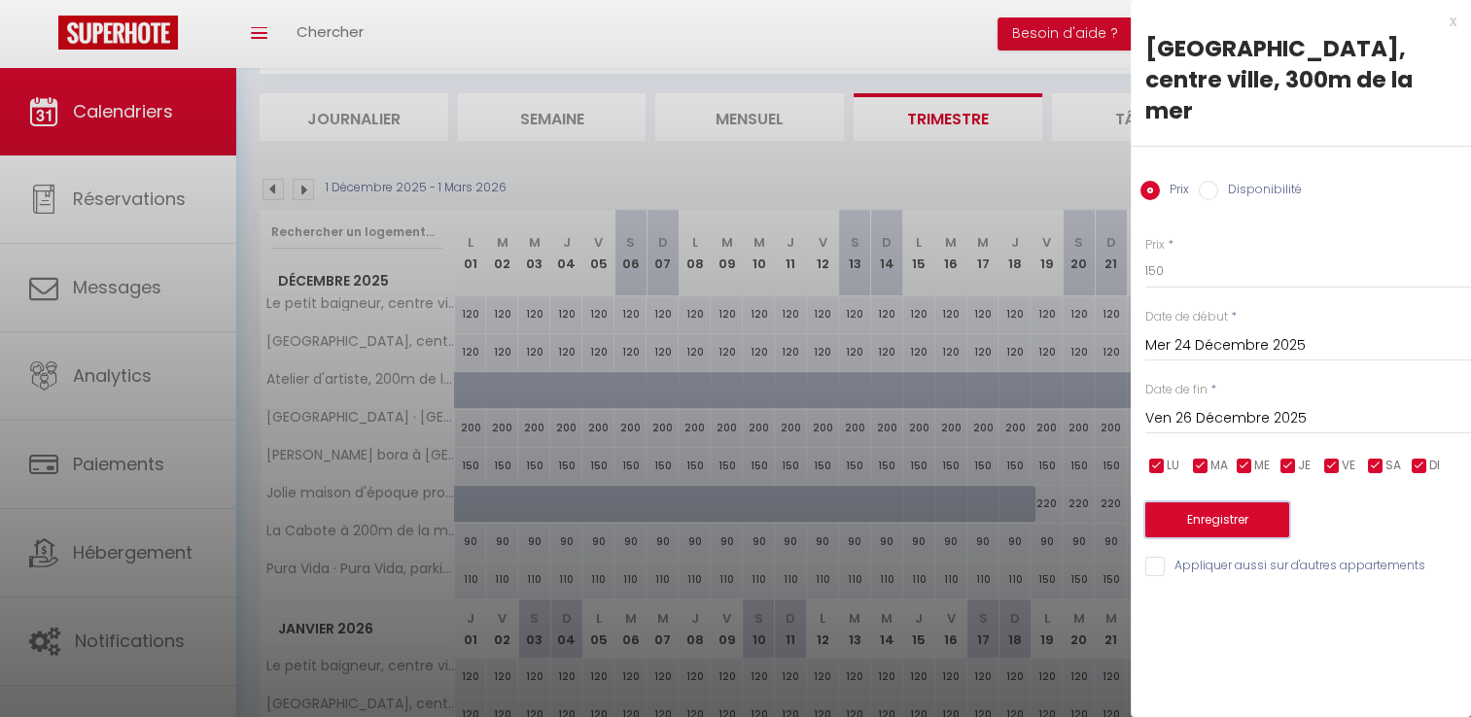
click at [1217, 503] on button "Enregistrer" at bounding box center [1217, 520] width 144 height 35
